Goal: Entertainment & Leisure: Browse casually

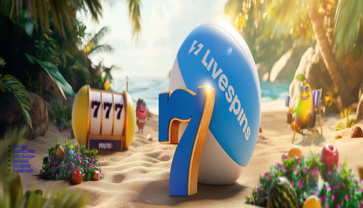
click at [17, 22] on span "Talletus" at bounding box center [10, 20] width 12 height 4
click at [35, 22] on span "Kirjaudu" at bounding box center [37, 20] width 13 height 4
click at [17, 22] on span "Talletus" at bounding box center [10, 20] width 12 height 4
click at [37, 135] on span "TALLETA JA PELAA" at bounding box center [20, 137] width 33 height 4
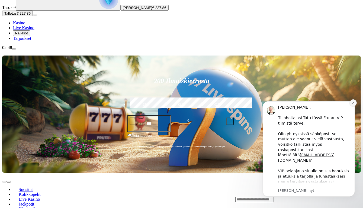
click at [353, 103] on icon "Dismiss notification" at bounding box center [353, 102] width 3 height 3
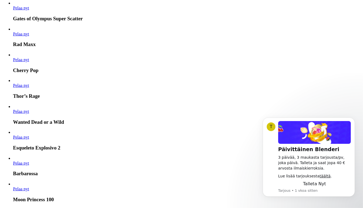
scroll to position [489, 0]
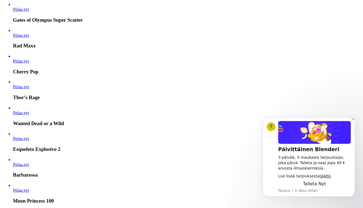
click at [354, 119] on icon "Dismiss notification" at bounding box center [353, 119] width 3 height 3
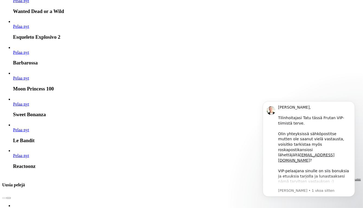
scroll to position [624, 0]
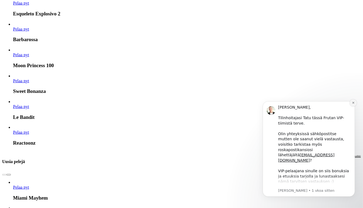
click at [354, 101] on button "Dismiss notification" at bounding box center [353, 102] width 7 height 7
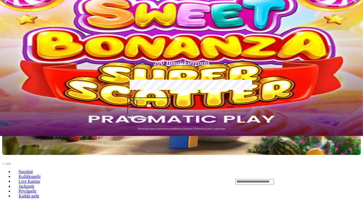
scroll to position [81, 0]
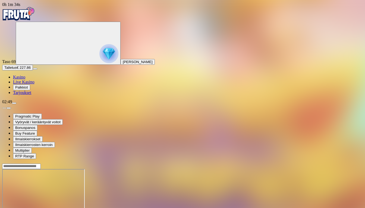
drag, startPoint x: 342, startPoint y: 64, endPoint x: 342, endPoint y: 83, distance: 19.3
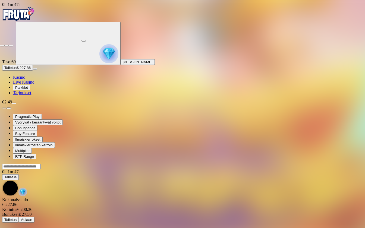
click at [2, 46] on span "close icon" at bounding box center [2, 46] width 0 height 0
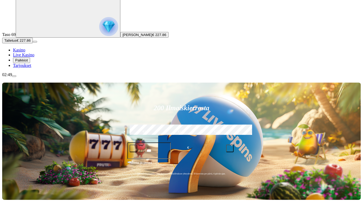
scroll to position [81, 0]
